Goal: Register for event/course

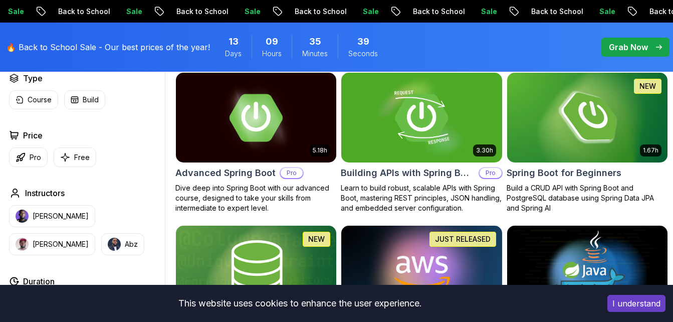
scroll to position [301, 0]
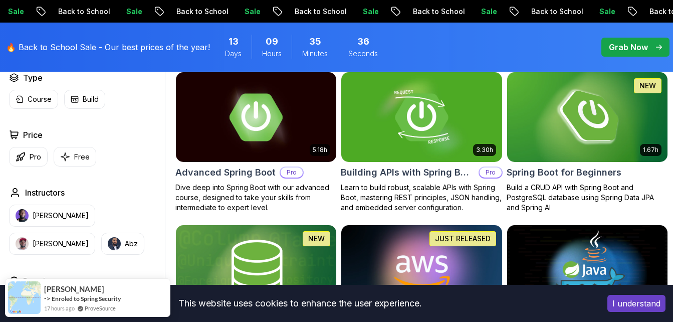
click at [574, 129] on img at bounding box center [587, 117] width 168 height 94
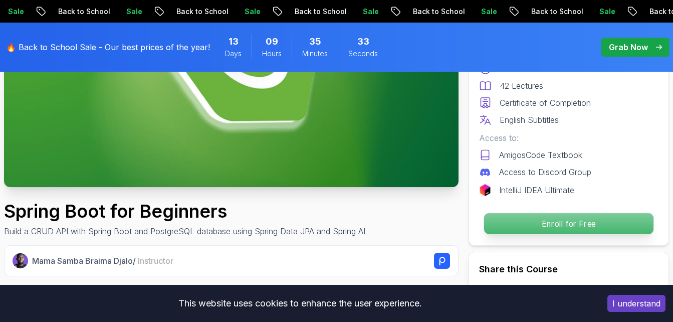
click at [541, 218] on p "Enroll for Free" at bounding box center [568, 223] width 169 height 21
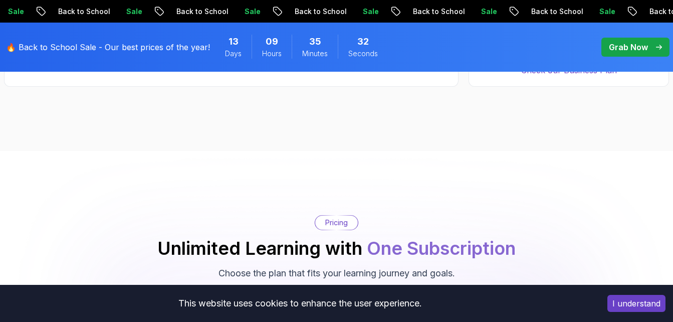
scroll to position [2060, 0]
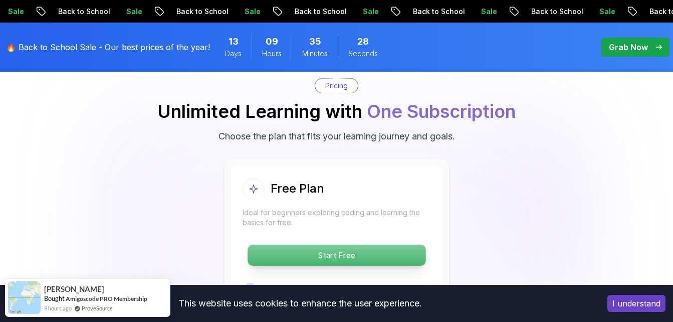
click at [328, 245] on p "Start Free" at bounding box center [337, 255] width 178 height 21
